Goal: Entertainment & Leisure: Consume media (video, audio)

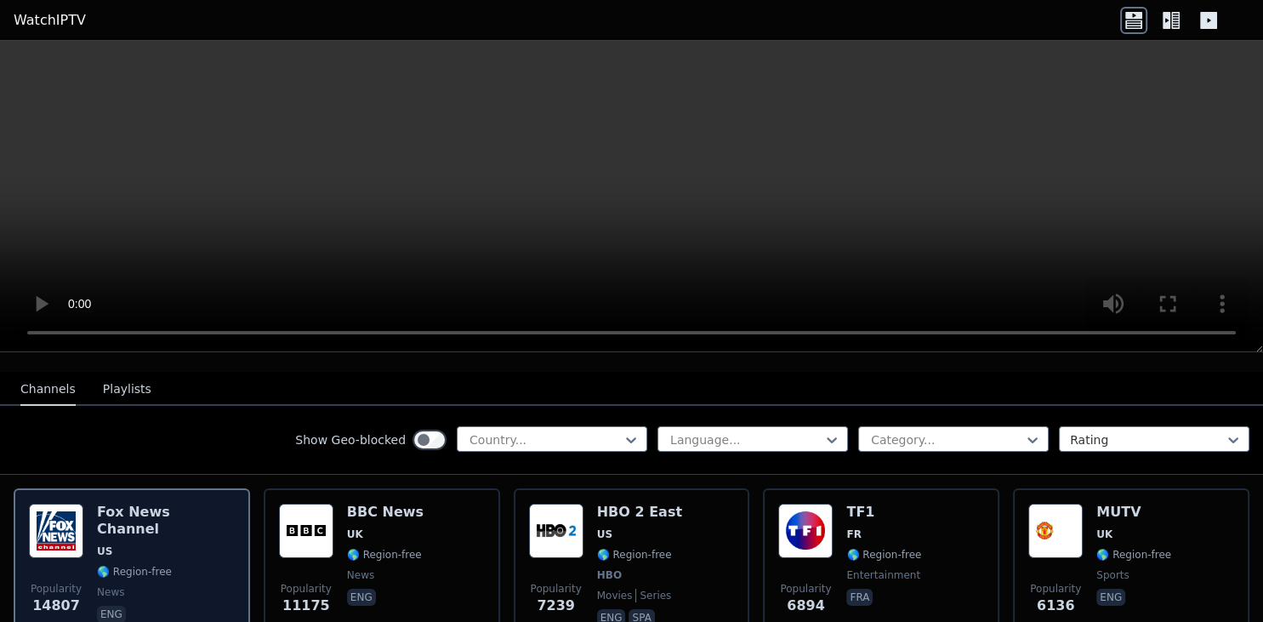
scroll to position [220, 0]
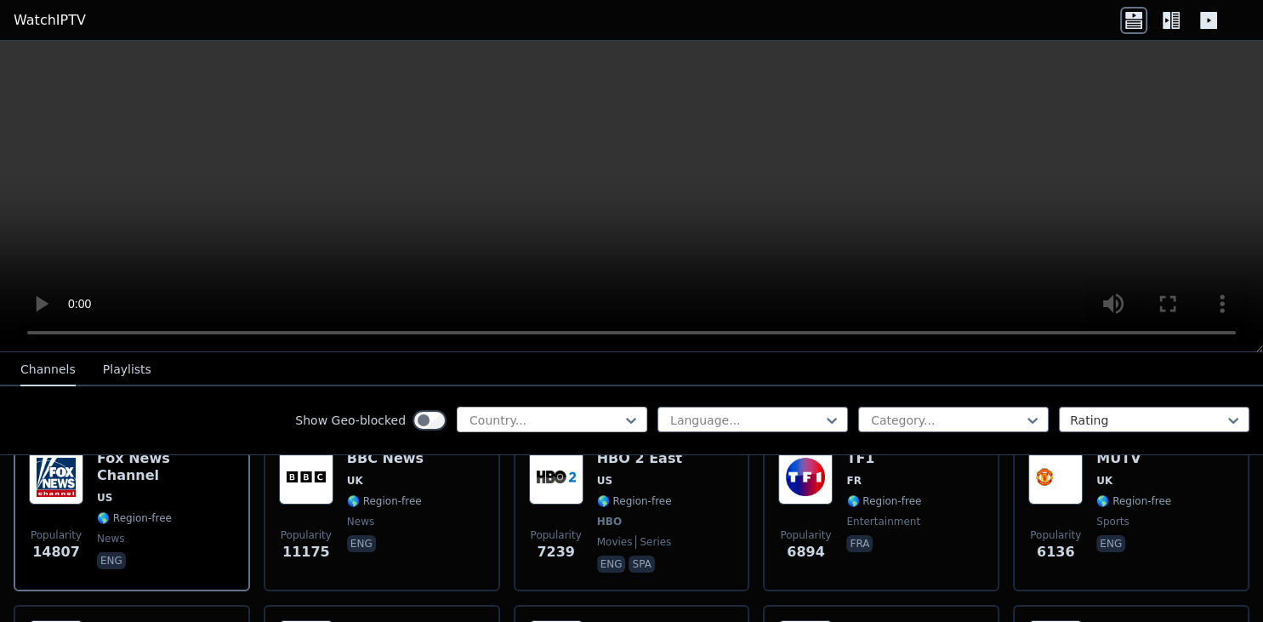
click at [561, 413] on div at bounding box center [545, 420] width 155 height 17
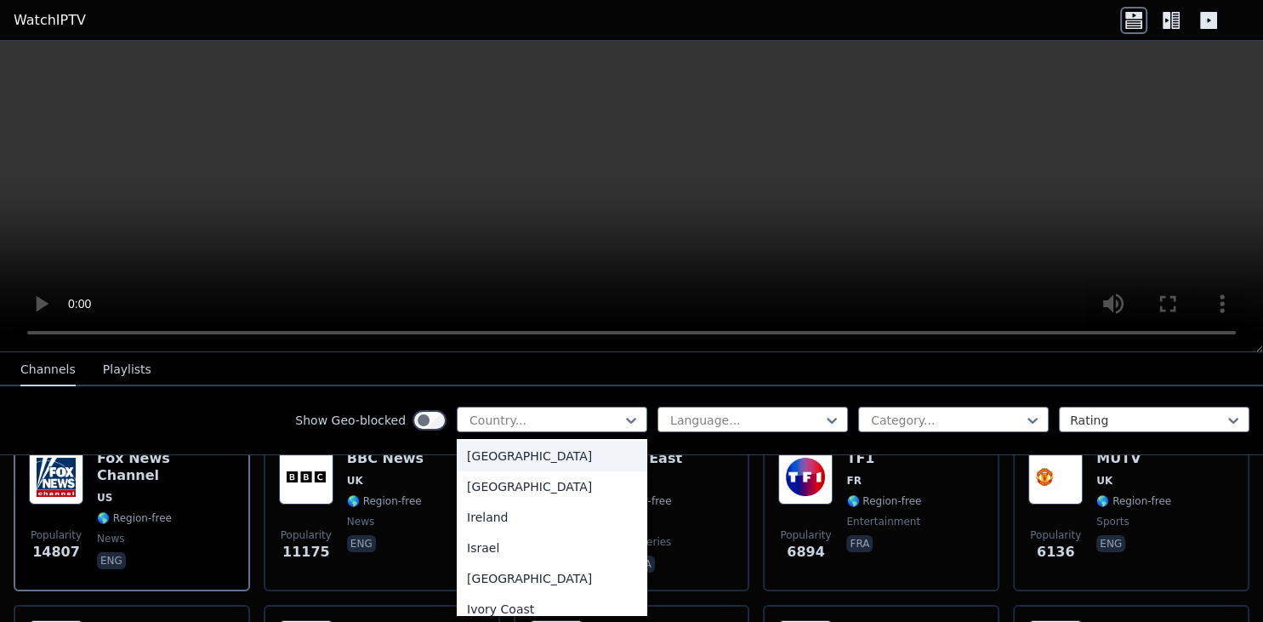
scroll to position [2755, 0]
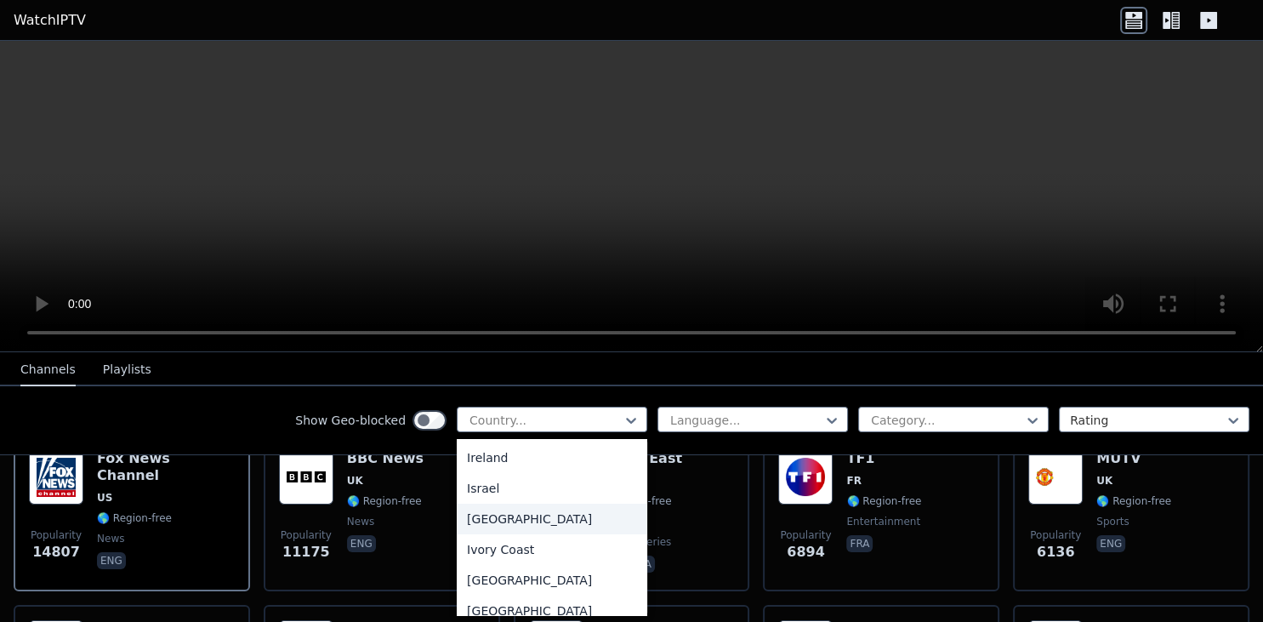
click at [515, 526] on div "[GEOGRAPHIC_DATA]" at bounding box center [552, 518] width 191 height 31
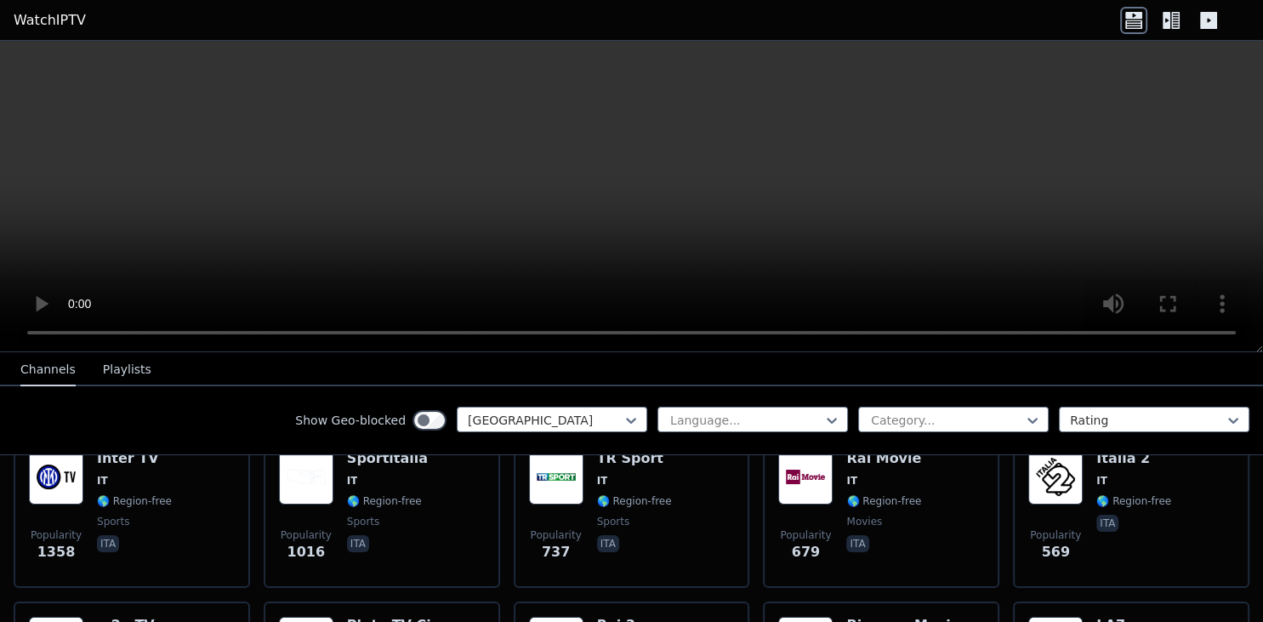
click at [214, 410] on div "Show Geo-blocked option [GEOGRAPHIC_DATA], selected. Italy Language... Category…" at bounding box center [631, 420] width 1263 height 69
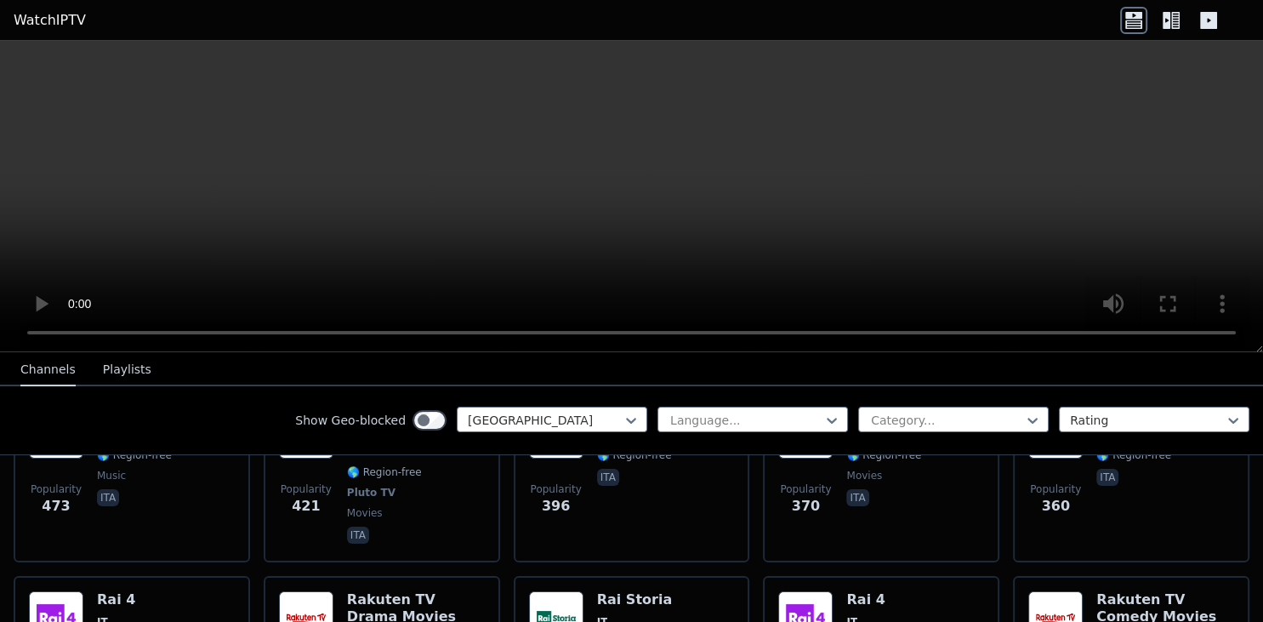
scroll to position [441, 0]
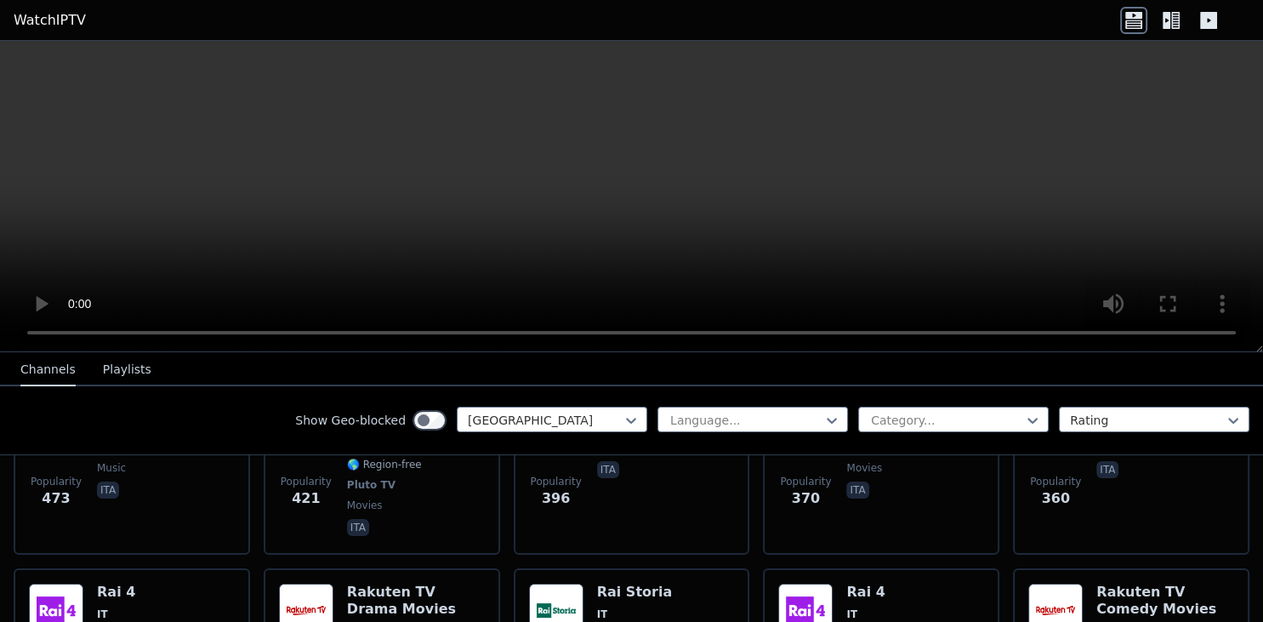
click at [1201, 20] on icon at bounding box center [1208, 20] width 17 height 17
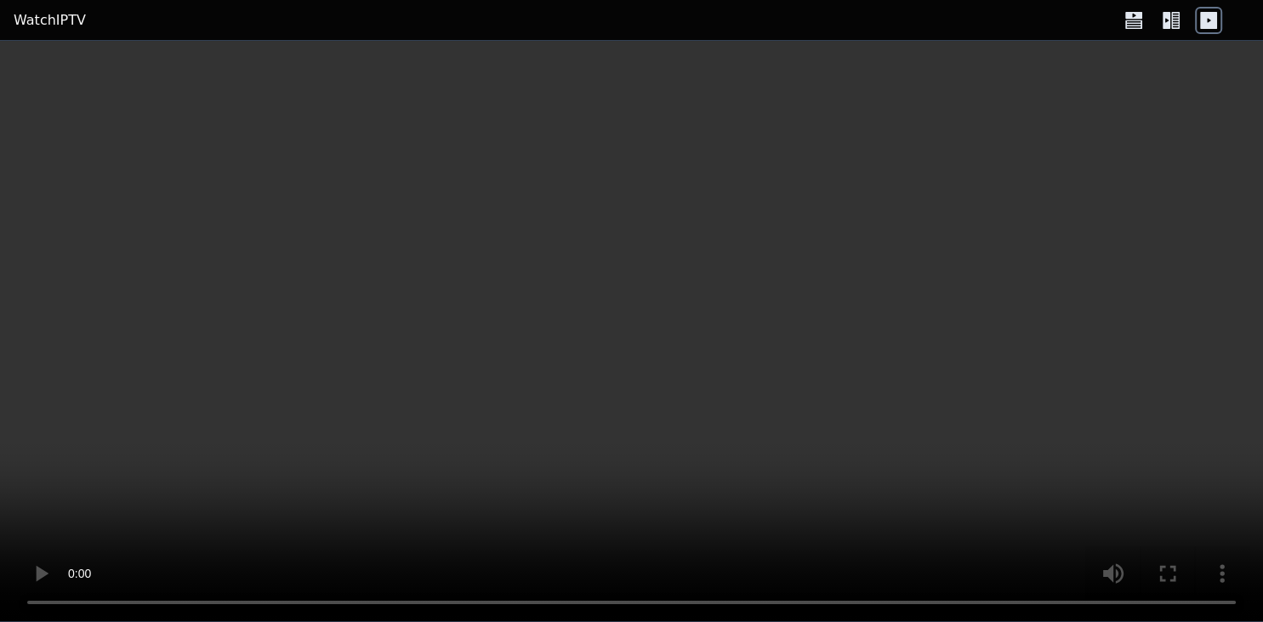
click at [1134, 25] on icon at bounding box center [1133, 20] width 27 height 27
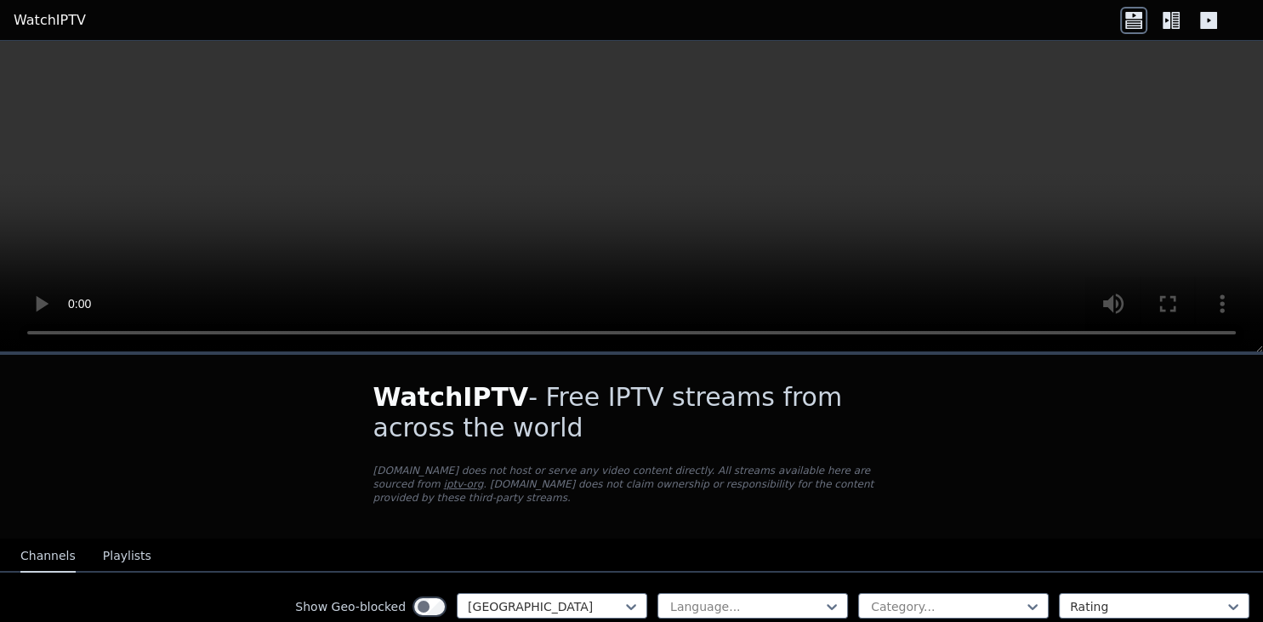
click at [1175, 17] on icon at bounding box center [1170, 20] width 27 height 27
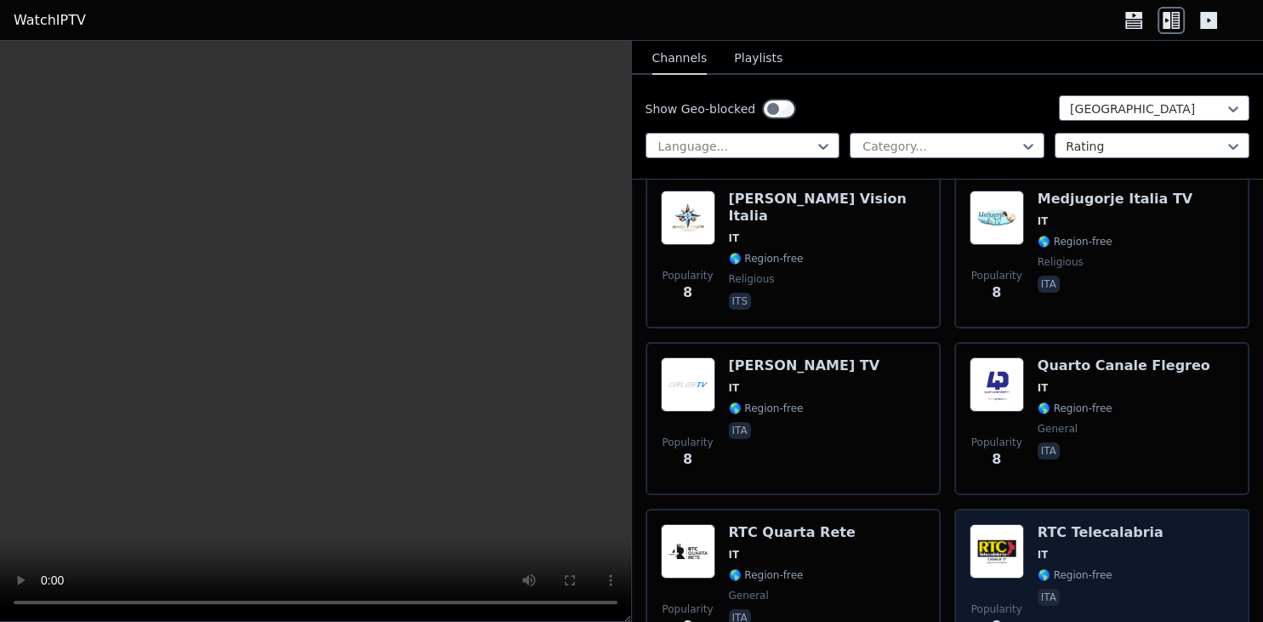
scroll to position [18838, 0]
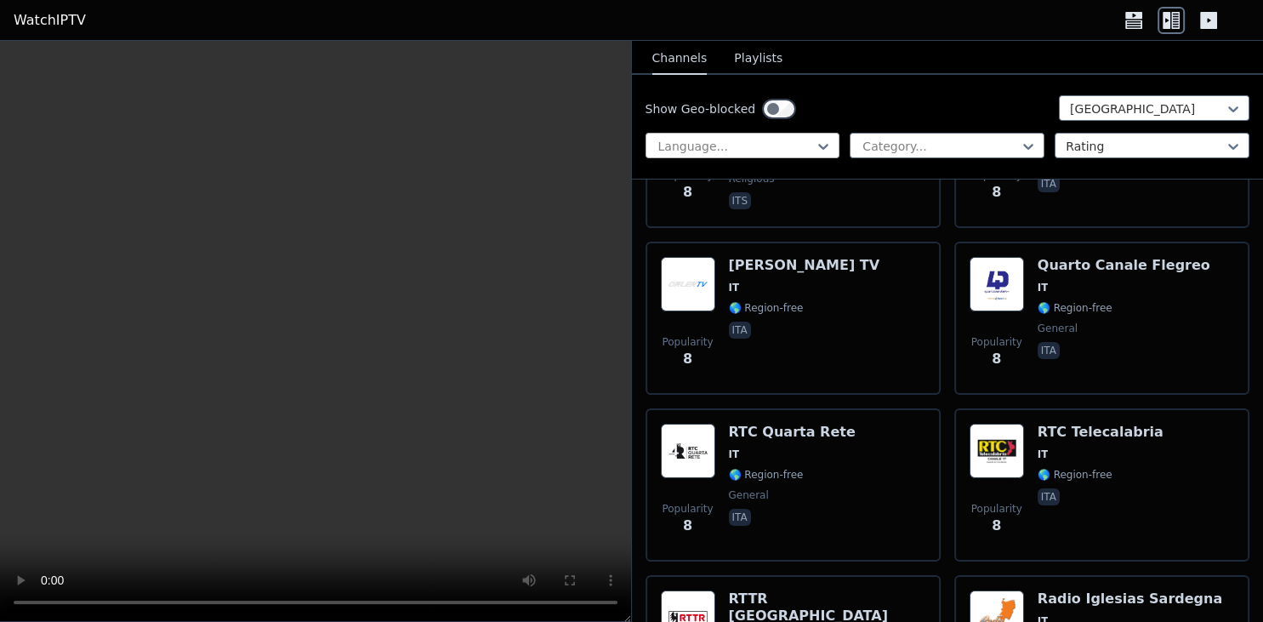
click at [791, 139] on div at bounding box center [736, 146] width 159 height 17
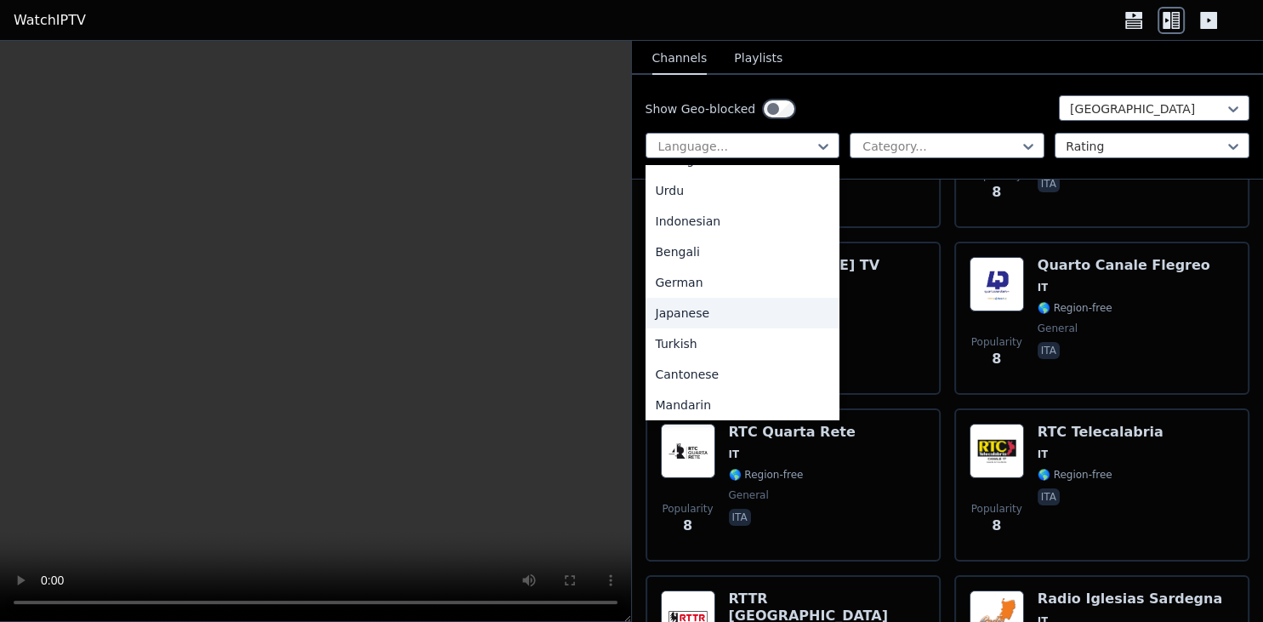
scroll to position [425, 0]
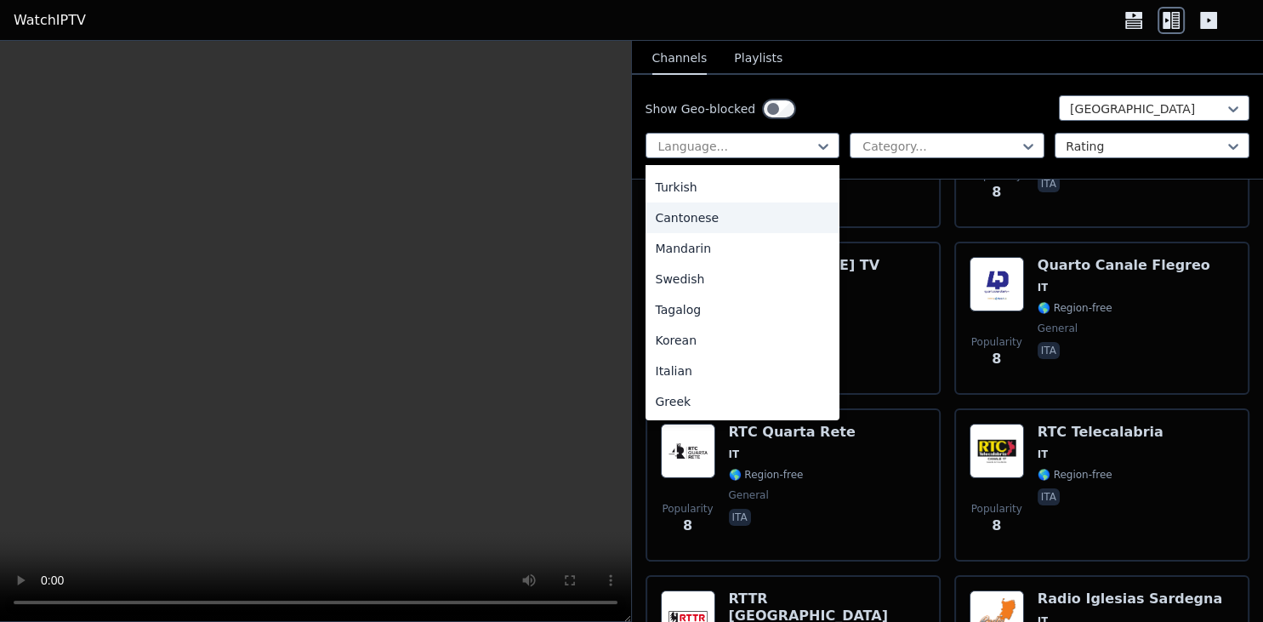
click at [975, 94] on div "Show Geo-blocked [GEOGRAPHIC_DATA] 22 results available. Use Up and Down to cho…" at bounding box center [948, 127] width 632 height 105
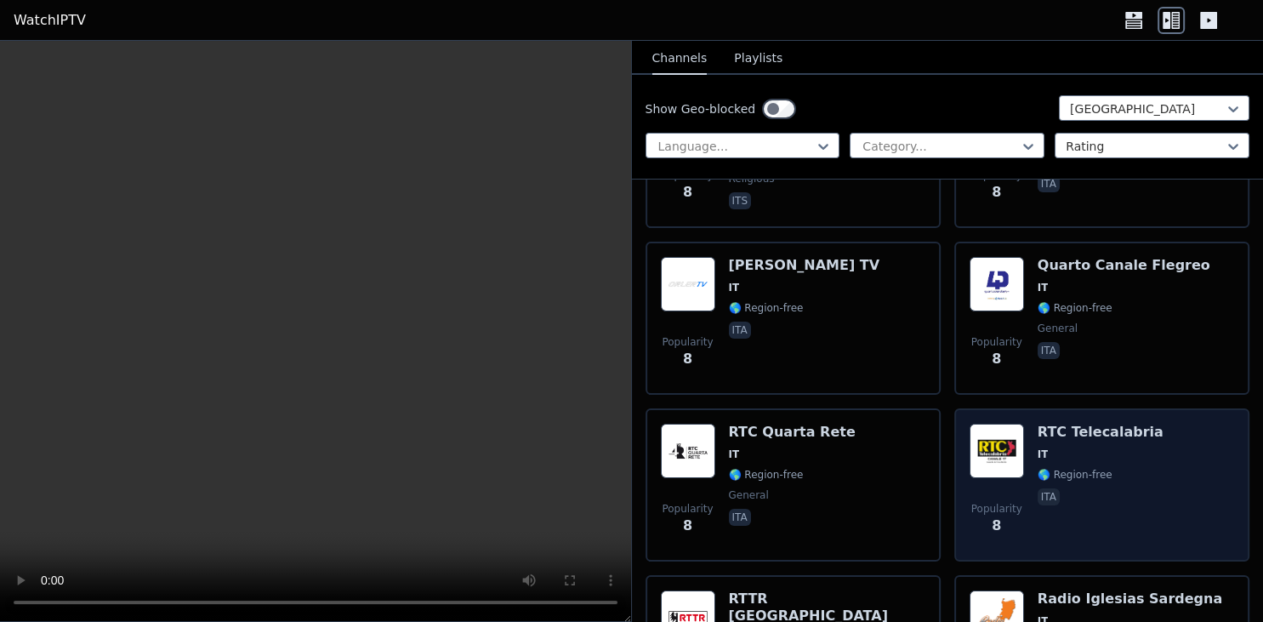
click at [1242, 408] on div "Popularity 8 RTC Telecalabria IT 🌎 Region-free ita" at bounding box center [1101, 484] width 295 height 153
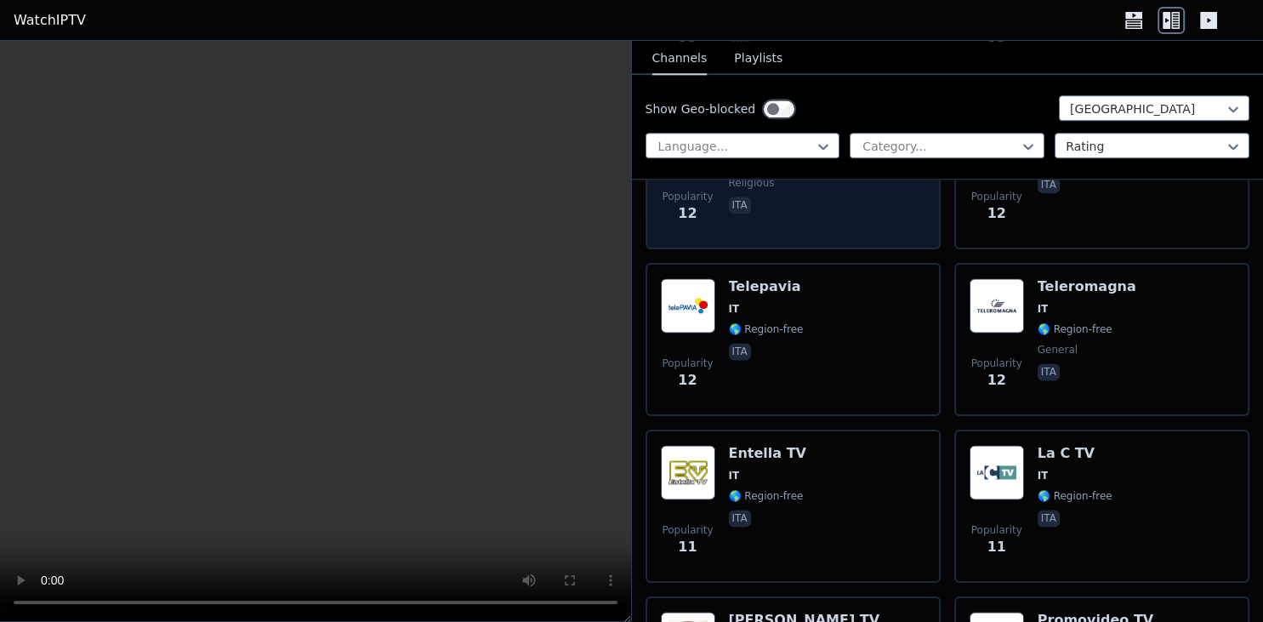
scroll to position [14539, 0]
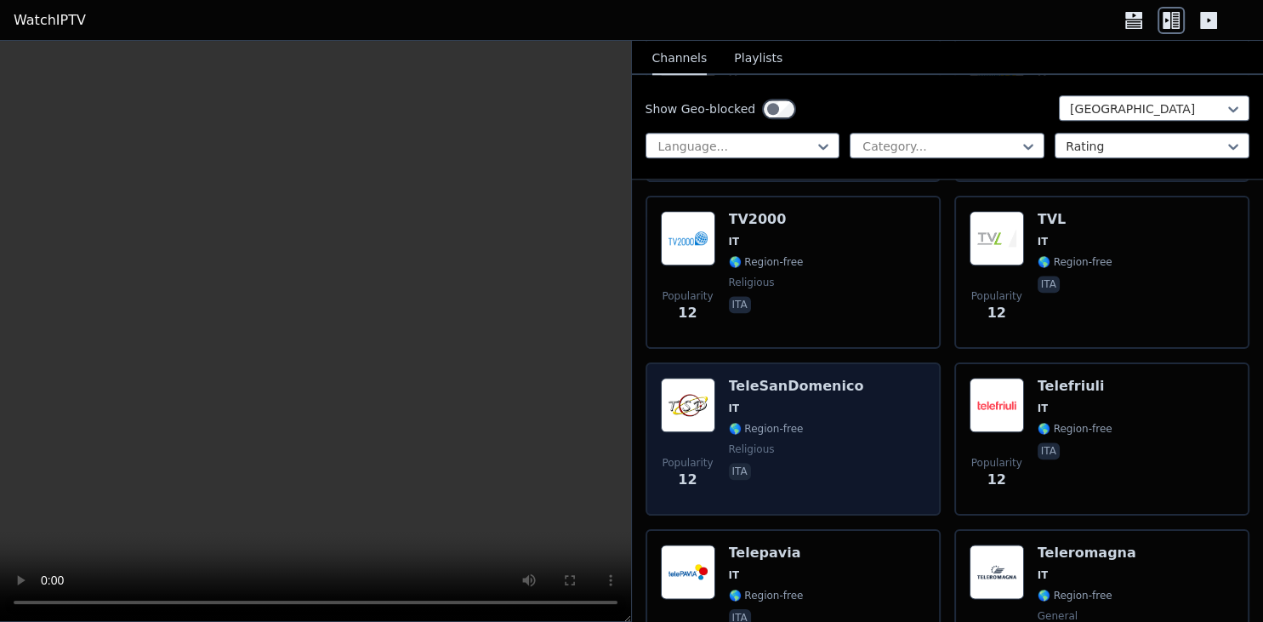
click at [835, 362] on div "Popularity 12 TeleSanDomenico IT 🌎 Region-free religious ita" at bounding box center [792, 438] width 295 height 153
click at [822, 442] on span "religious" at bounding box center [796, 449] width 135 height 14
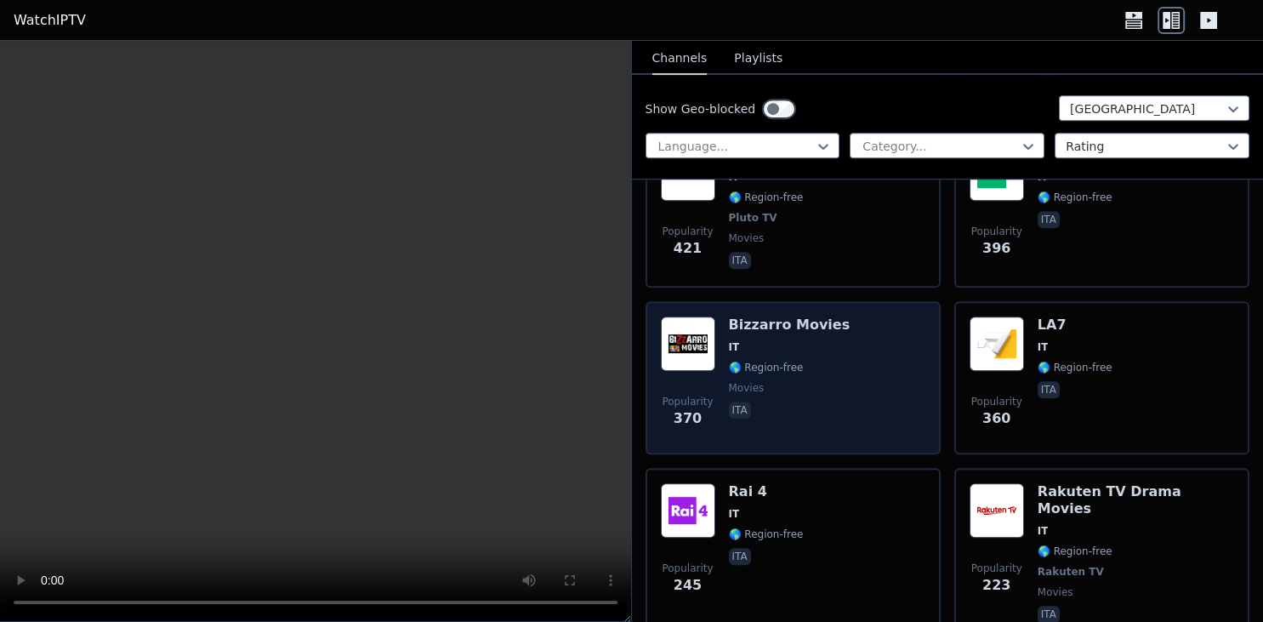
scroll to position [651, 0]
